Goal: Find contact information: Find contact information

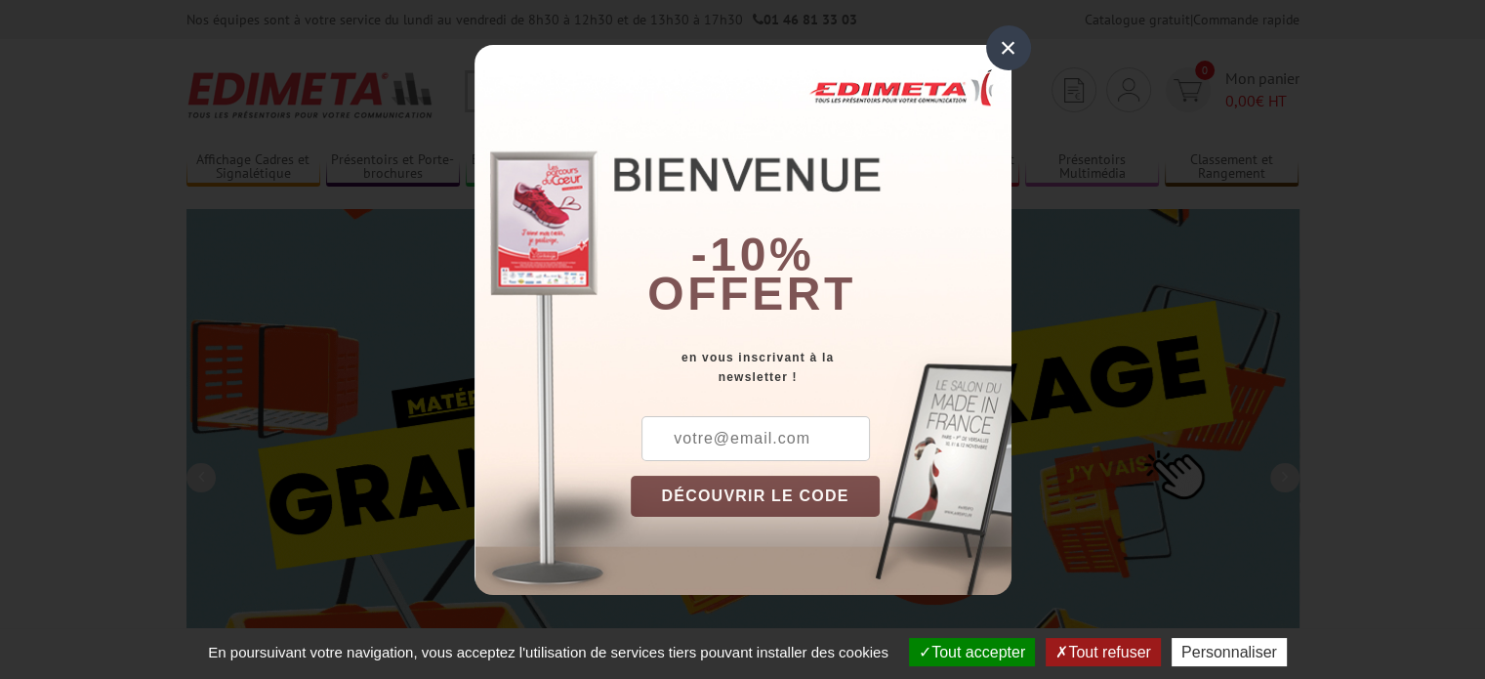
click at [1017, 50] on div "×" at bounding box center [1008, 47] width 45 height 45
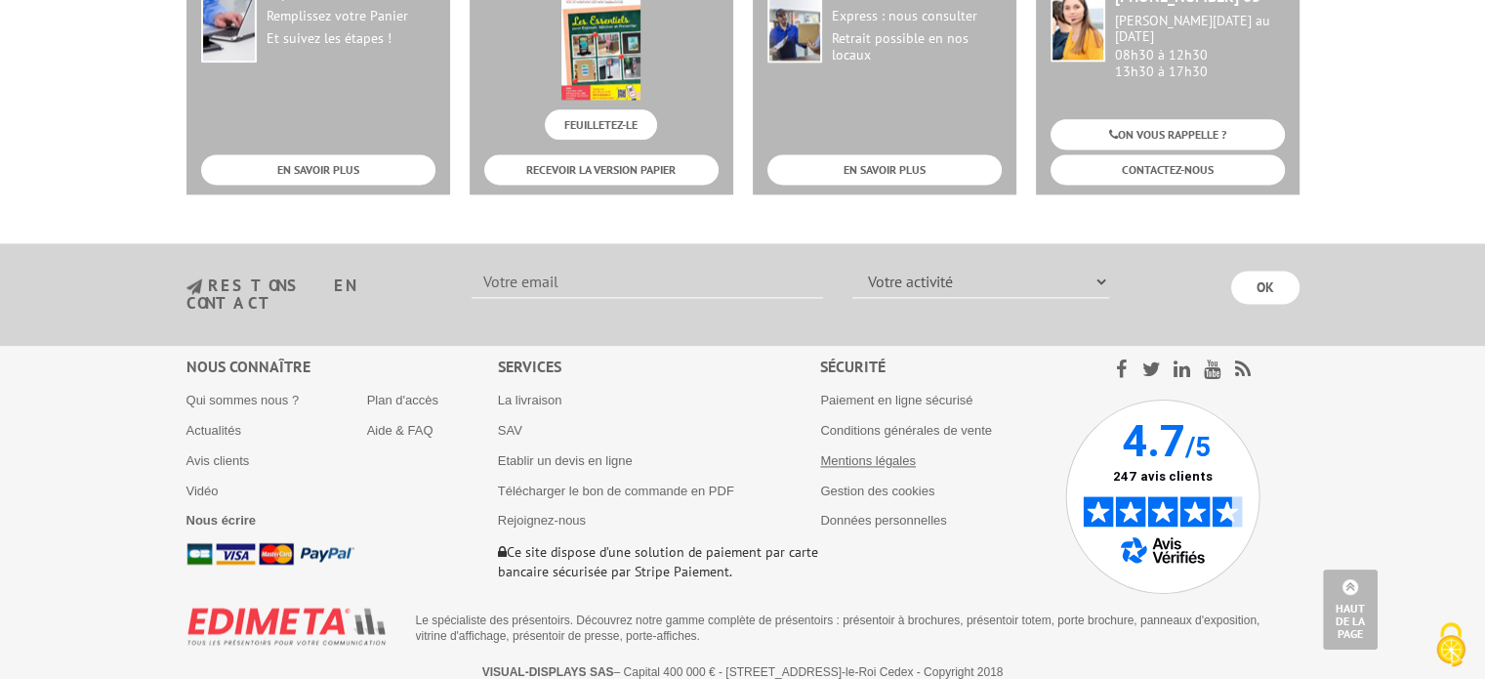
click at [887, 453] on link "Mentions légales" at bounding box center [868, 460] width 96 height 15
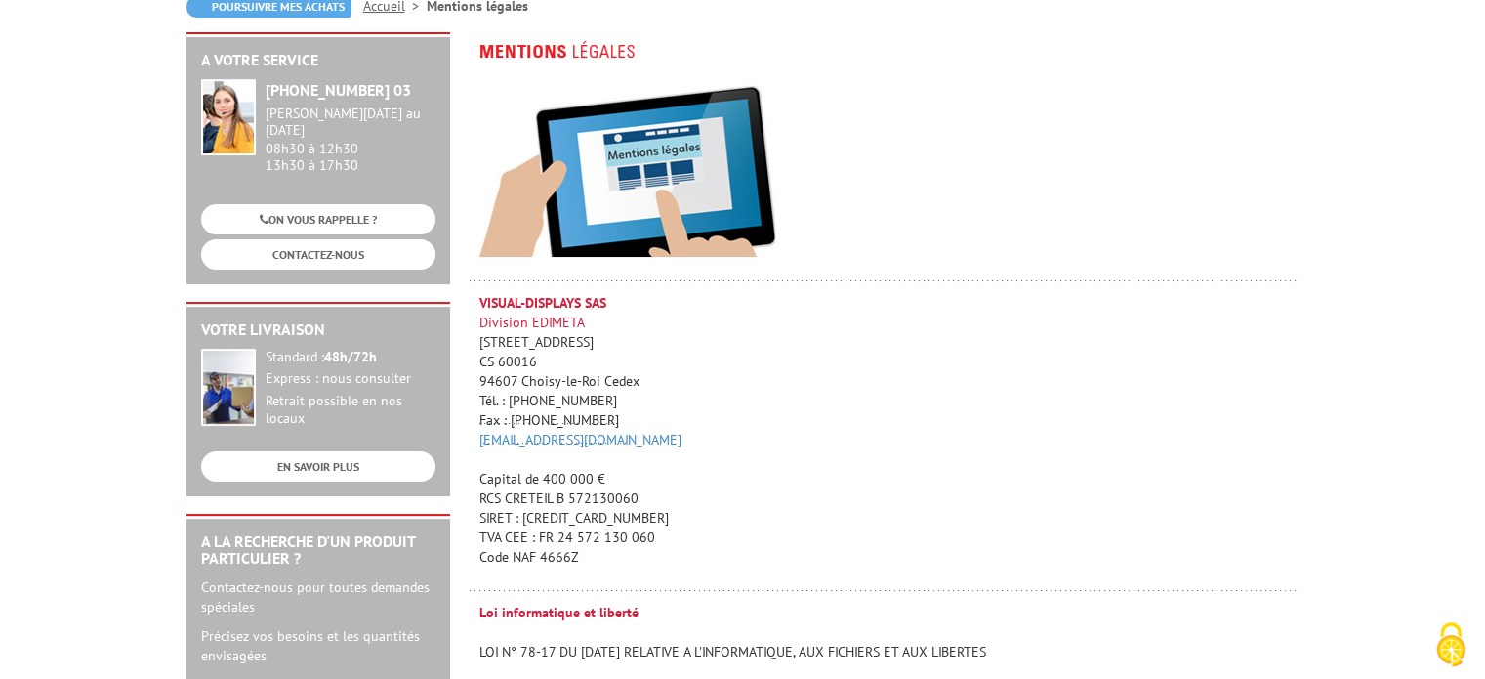
scroll to position [214, 0]
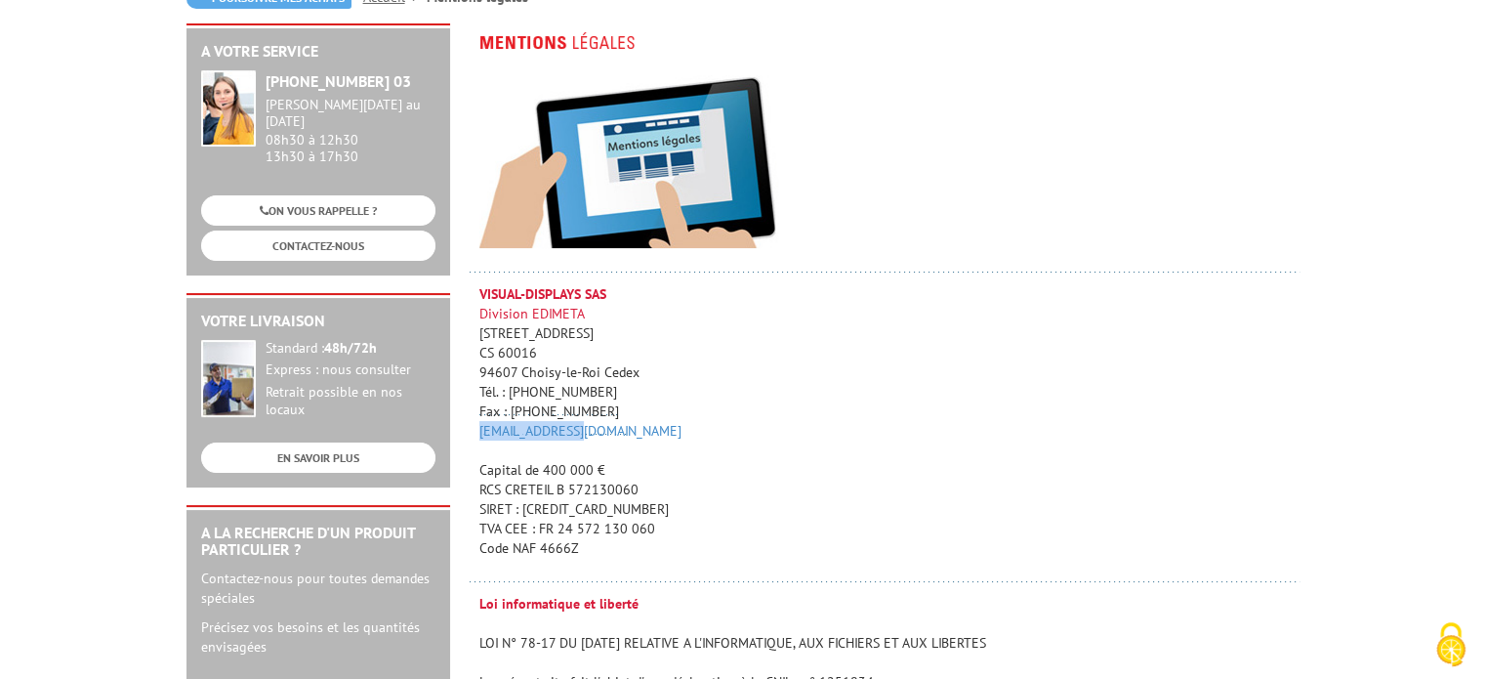
drag, startPoint x: 578, startPoint y: 428, endPoint x: 473, endPoint y: 433, distance: 105.6
click at [473, 433] on td "VISUAL-DISPLAYS SAS Division EDIMETA 10 Rue de la Darse CS 60016 94607 Choisy-l…" at bounding box center [885, 439] width 830 height 310
copy link "info@edimeta.fr"
drag, startPoint x: 627, startPoint y: 390, endPoint x: 537, endPoint y: 393, distance: 89.9
click at [537, 393] on p "VISUAL-DISPLAYS SAS Division EDIMETA 10 Rue de la Darse CS 60016 94607 Choisy-l…" at bounding box center [889, 420] width 820 height 273
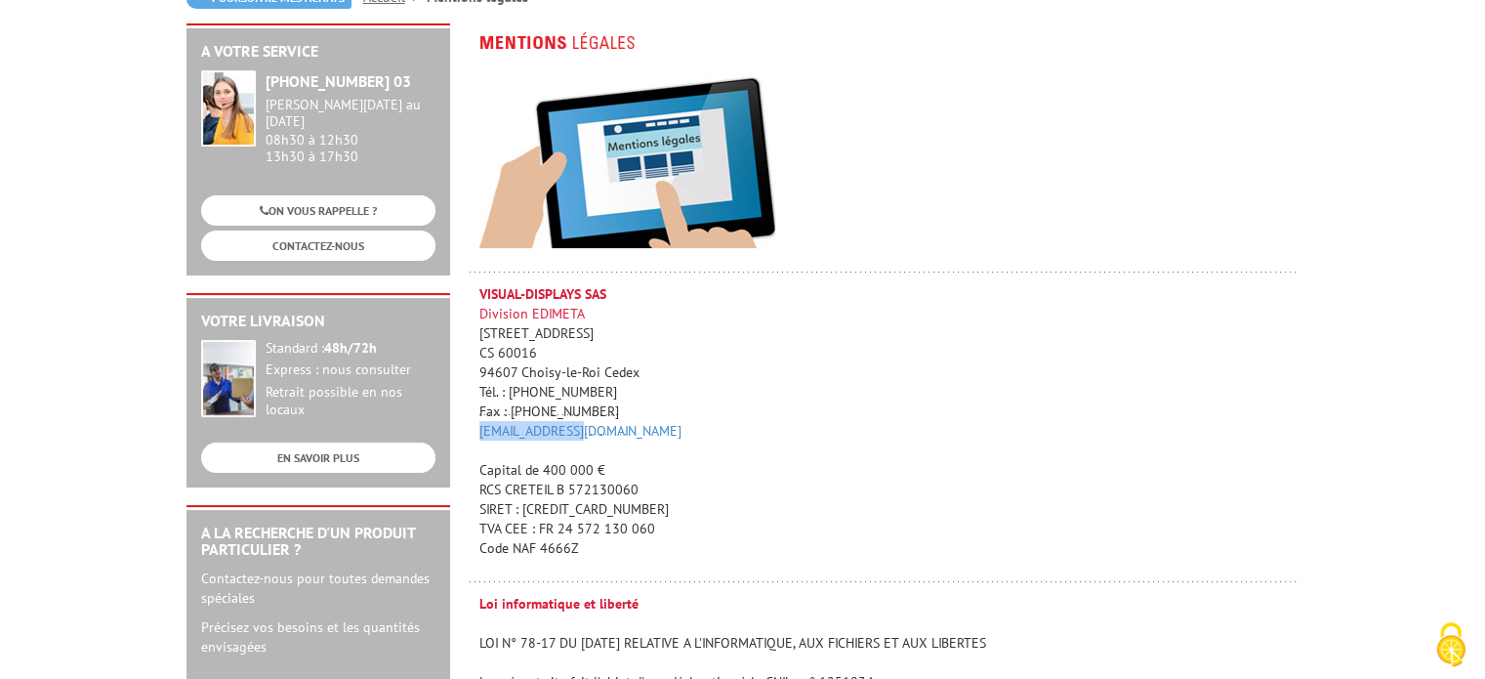
copy span "01 46 81 33 03"
